Goal: Task Accomplishment & Management: Use online tool/utility

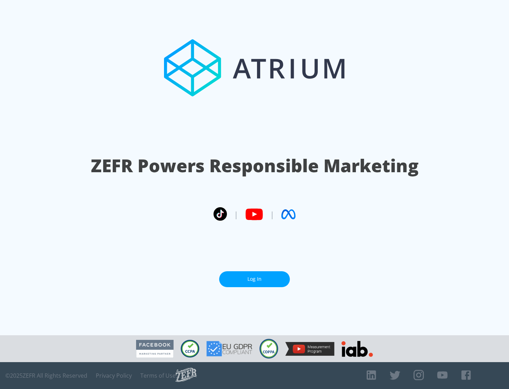
click at [255, 279] on link "Log In" at bounding box center [254, 279] width 71 height 16
